Goal: Use online tool/utility: Utilize a website feature to perform a specific function

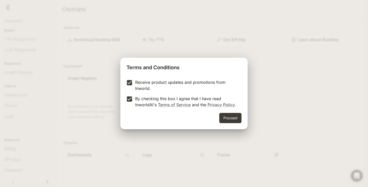
click at [216, 111] on div "Receive product updates and promotions from Inworld. By checking this box I agr…" at bounding box center [183, 94] width 127 height 38
click at [220, 117] on button "Proceed" at bounding box center [230, 118] width 22 height 10
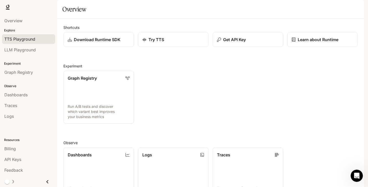
click at [23, 39] on span "TTS Playground" at bounding box center [19, 39] width 31 height 6
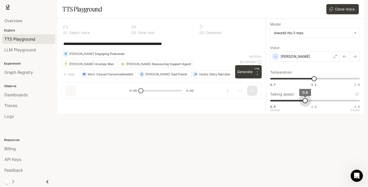
type input "*"
drag, startPoint x: 313, startPoint y: 115, endPoint x: 318, endPoint y: 124, distance: 10.4
click at [315, 103] on span "1" at bounding box center [313, 100] width 5 height 5
click at [306, 114] on div "**********" at bounding box center [315, 66] width 98 height 95
